Goal: Task Accomplishment & Management: Manage account settings

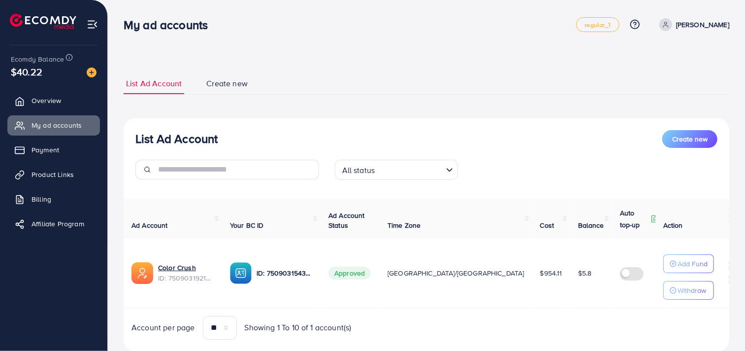
click at [442, 175] on div "All status" at bounding box center [390, 168] width 105 height 17
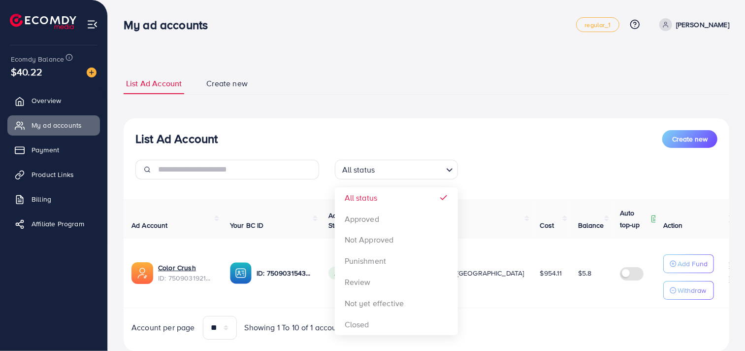
click at [442, 175] on div "All status" at bounding box center [390, 168] width 105 height 17
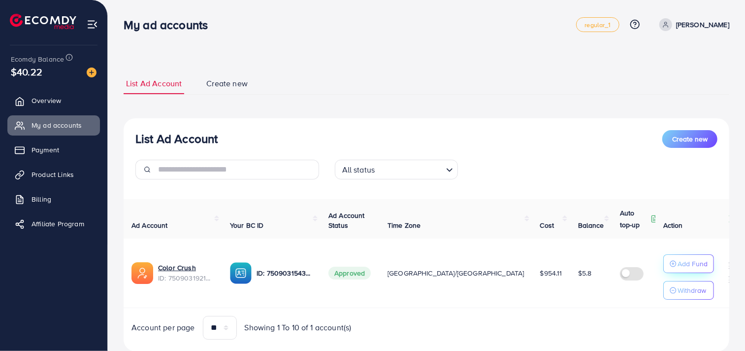
click at [678, 264] on p "Add Fund" at bounding box center [693, 264] width 30 height 12
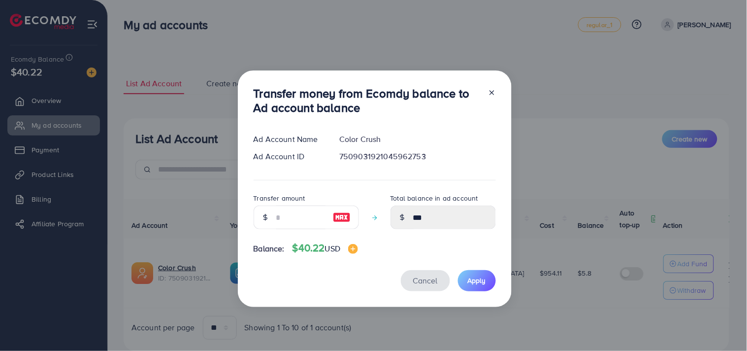
click at [423, 275] on span "Cancel" at bounding box center [425, 280] width 25 height 11
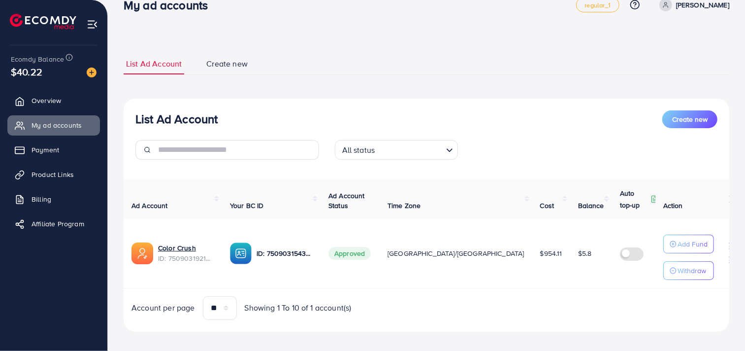
scroll to position [28, 0]
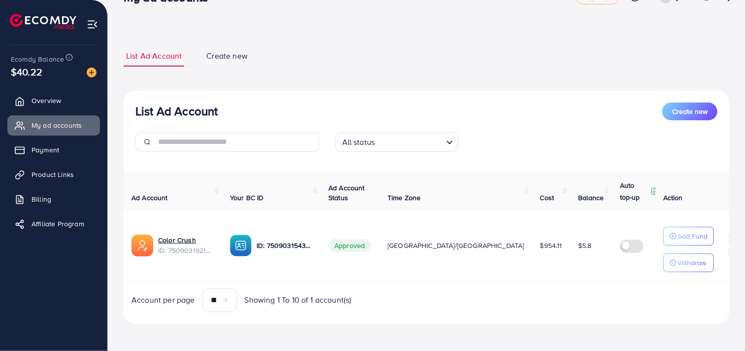
click at [620, 247] on label at bounding box center [634, 244] width 28 height 11
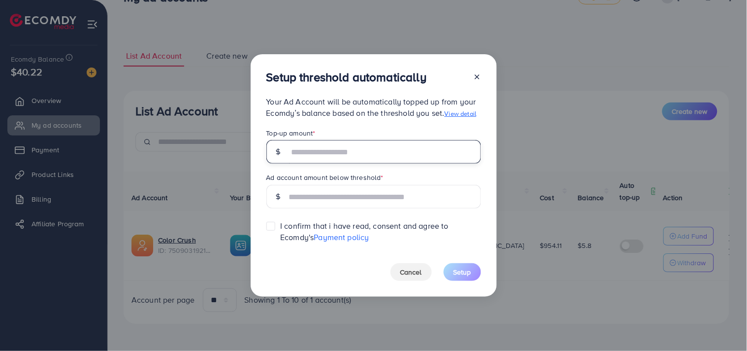
click at [348, 159] on input "text" at bounding box center [385, 152] width 192 height 24
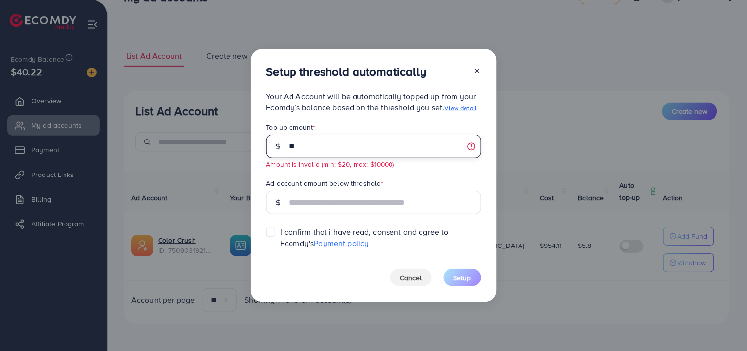
type input "*"
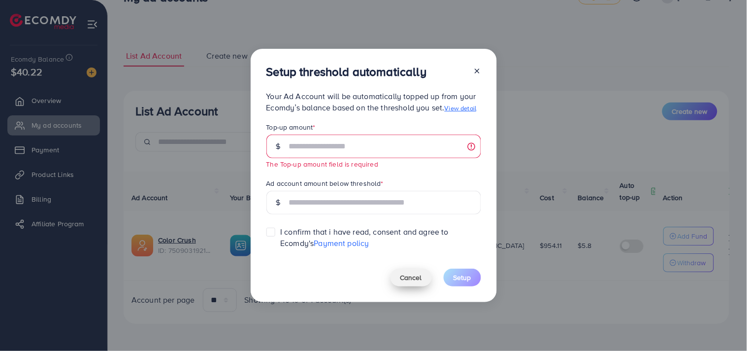
click at [405, 275] on span "Cancel" at bounding box center [412, 277] width 22 height 10
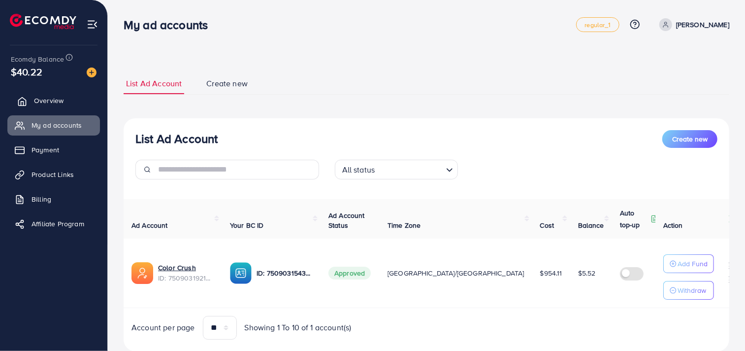
click at [73, 101] on link "Overview" at bounding box center [53, 101] width 93 height 20
